Goal: Information Seeking & Learning: Check status

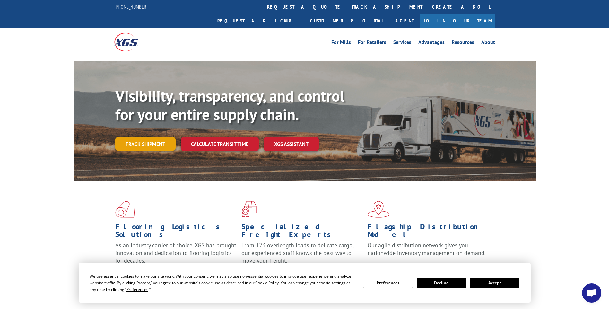
click at [154, 137] on link "Track shipment" at bounding box center [145, 143] width 60 height 13
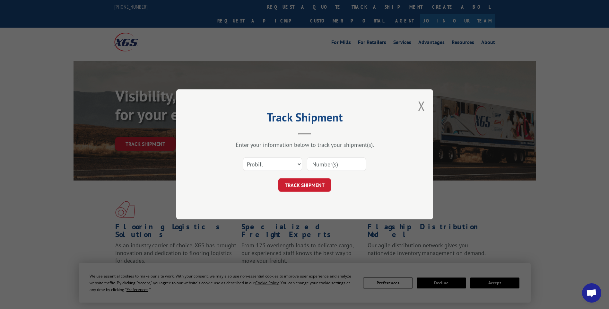
click at [321, 166] on input at bounding box center [336, 164] width 59 height 13
paste input "2849319"
type input "2849319"
click at [313, 184] on button "TRACK SHIPMENT" at bounding box center [304, 184] width 53 height 13
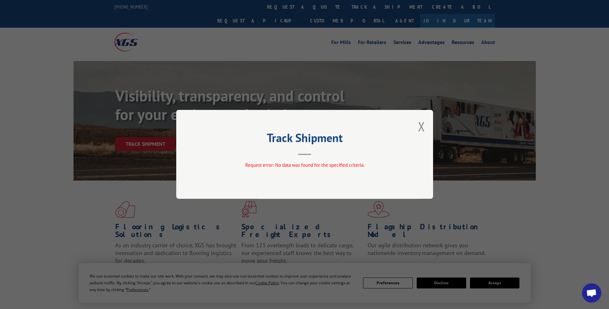
click at [417, 126] on div "Track Shipment Request error: No data was found for the specified criteria." at bounding box center [304, 154] width 257 height 89
click at [419, 128] on button "Close modal" at bounding box center [421, 126] width 7 height 17
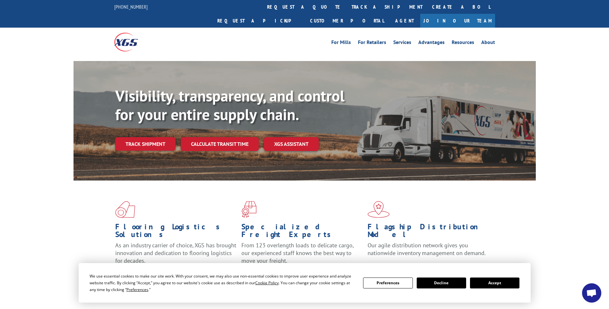
click at [152, 137] on link "Track shipment" at bounding box center [145, 143] width 60 height 13
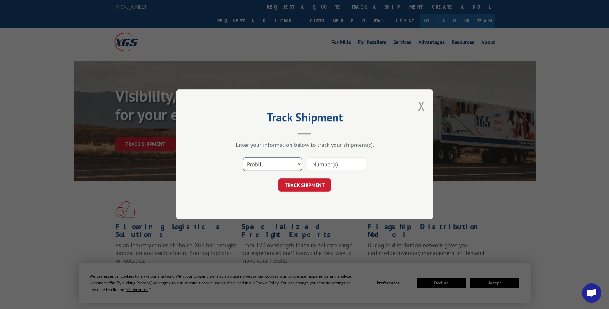
click at [269, 164] on select "Select category... Probill BOL PO" at bounding box center [272, 164] width 59 height 13
select select "bol"
click at [243, 158] on select "Select category... Probill BOL PO" at bounding box center [272, 164] width 59 height 13
click at [318, 163] on input at bounding box center [336, 164] width 59 height 13
paste input "2849319"
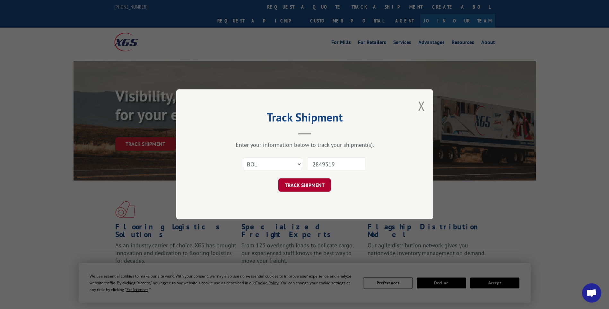
type input "2849319"
click at [305, 187] on button "TRACK SHIPMENT" at bounding box center [304, 184] width 53 height 13
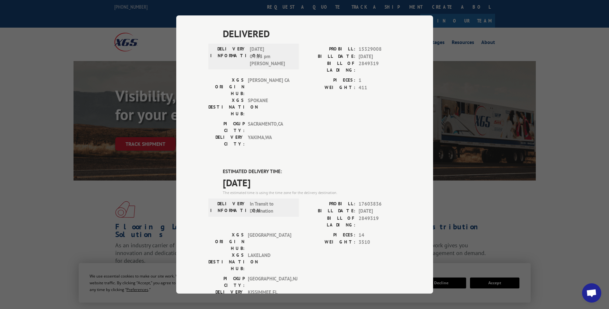
scroll to position [193, 0]
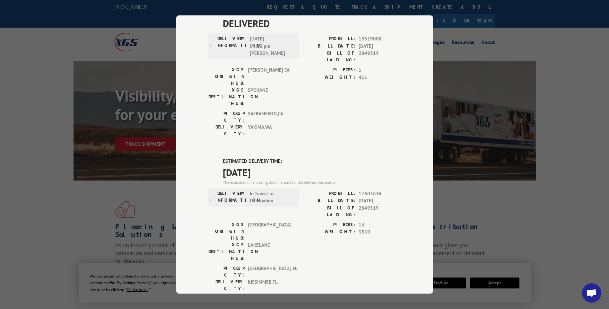
type input "[PHONE_NUMBER]"
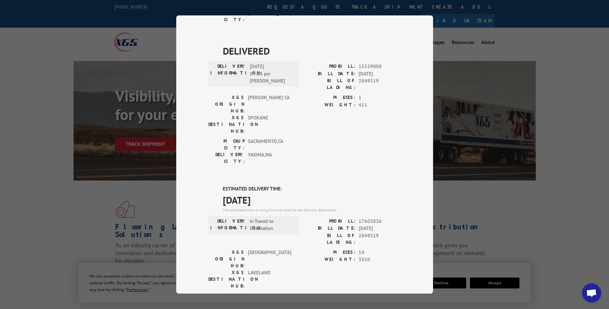
scroll to position [154, 0]
